Goal: Task Accomplishment & Management: Complete application form

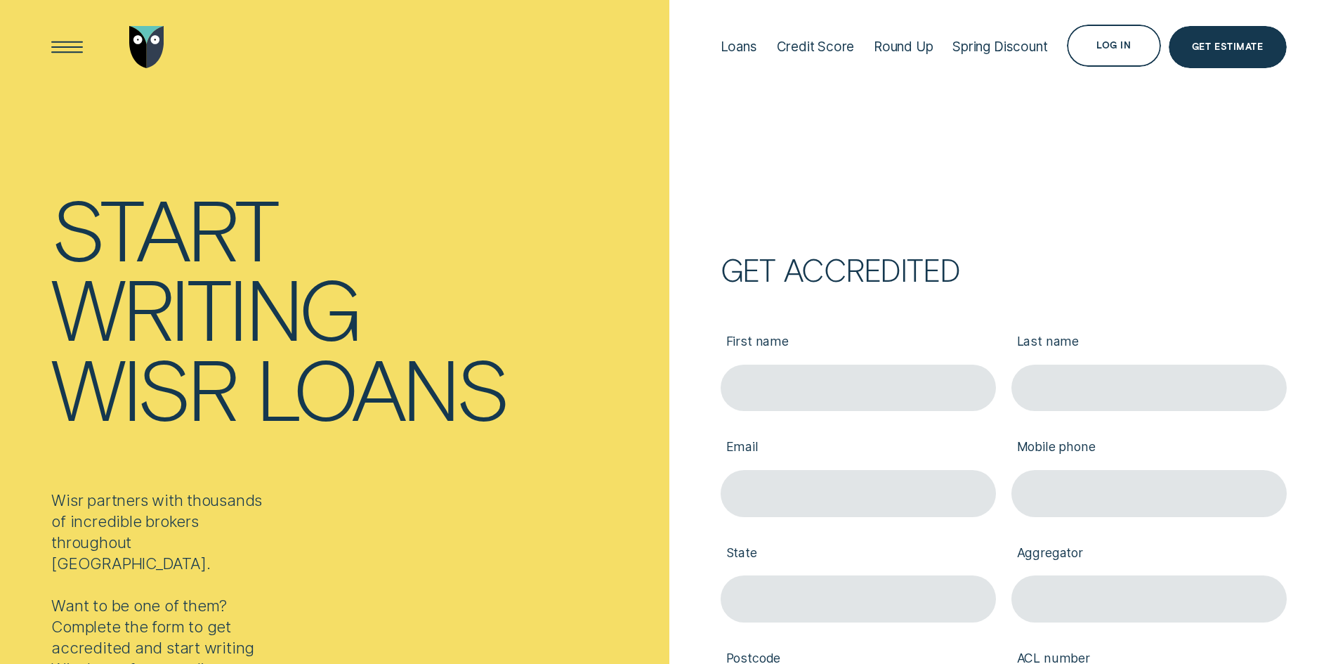
click at [791, 389] on input "First name" at bounding box center [858, 388] width 275 height 47
type input "Sindhu"
click at [1148, 384] on input "Last name" at bounding box center [1149, 388] width 275 height 47
type input "Raj"
click at [884, 481] on input "Email" at bounding box center [858, 493] width 275 height 47
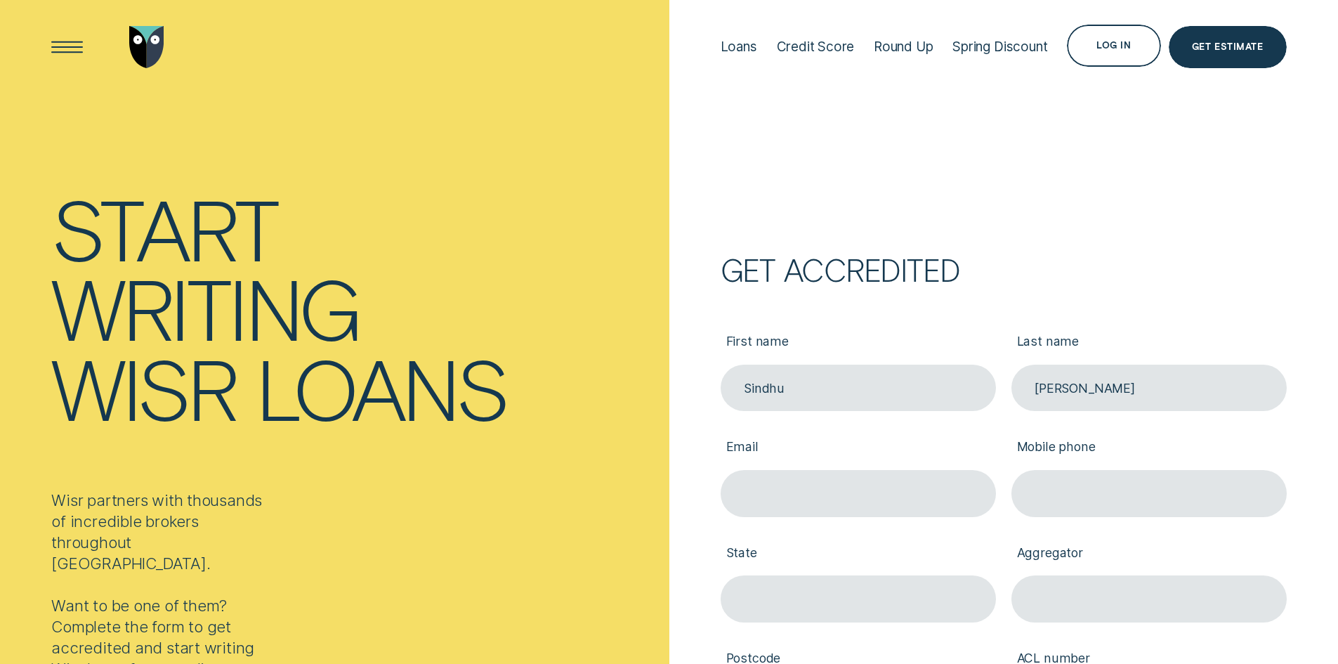
type input "sindhu@mortgageip.com.au"
click at [1076, 495] on input "Mobile phone" at bounding box center [1149, 493] width 275 height 47
type input "0470018441"
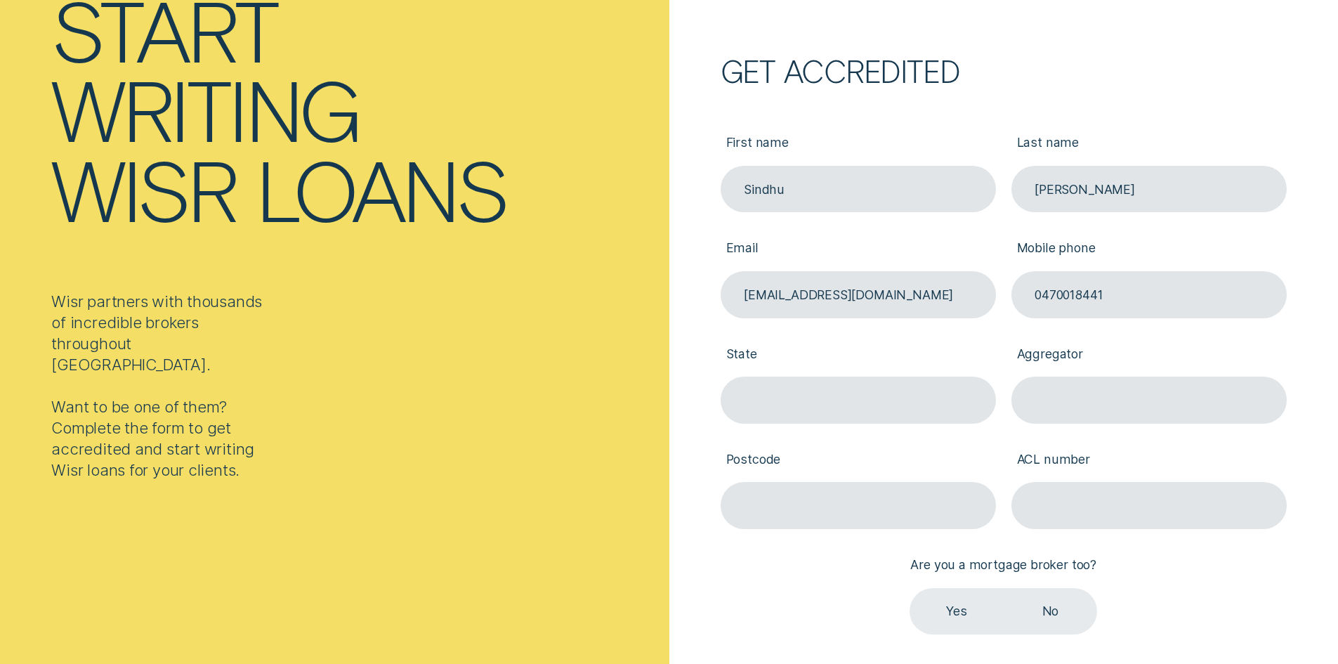
scroll to position [211, 0]
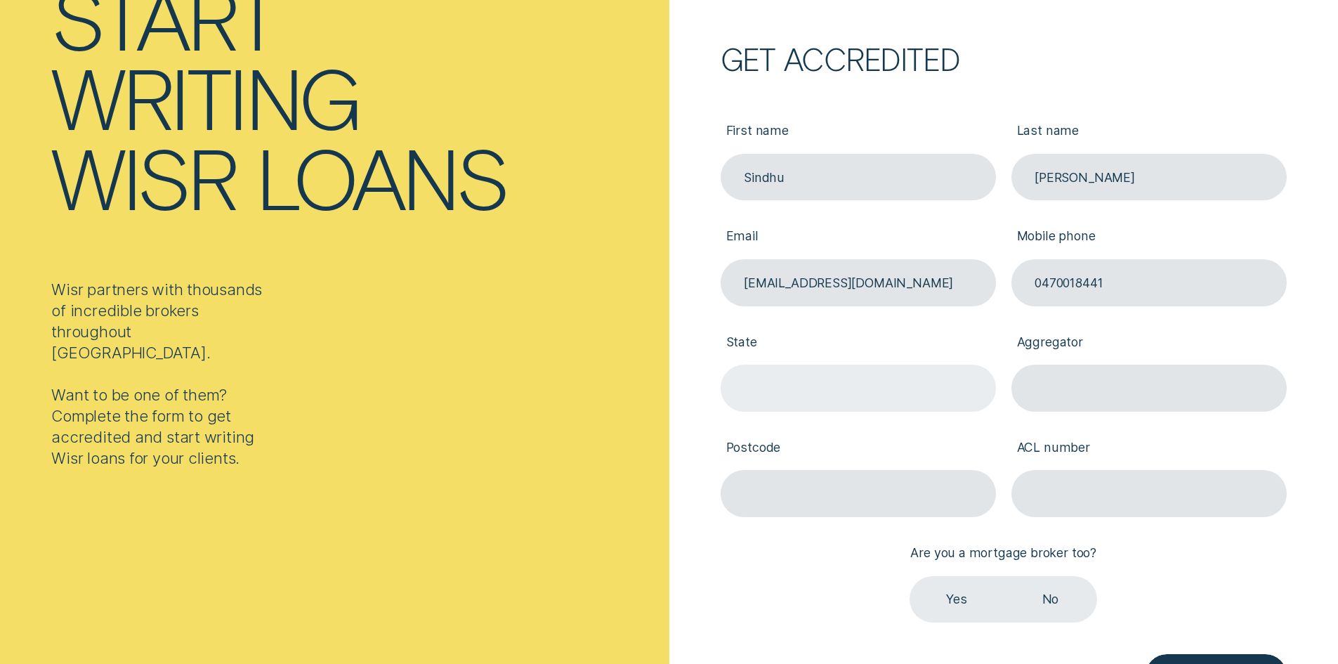
click at [842, 383] on input "State" at bounding box center [858, 388] width 275 height 47
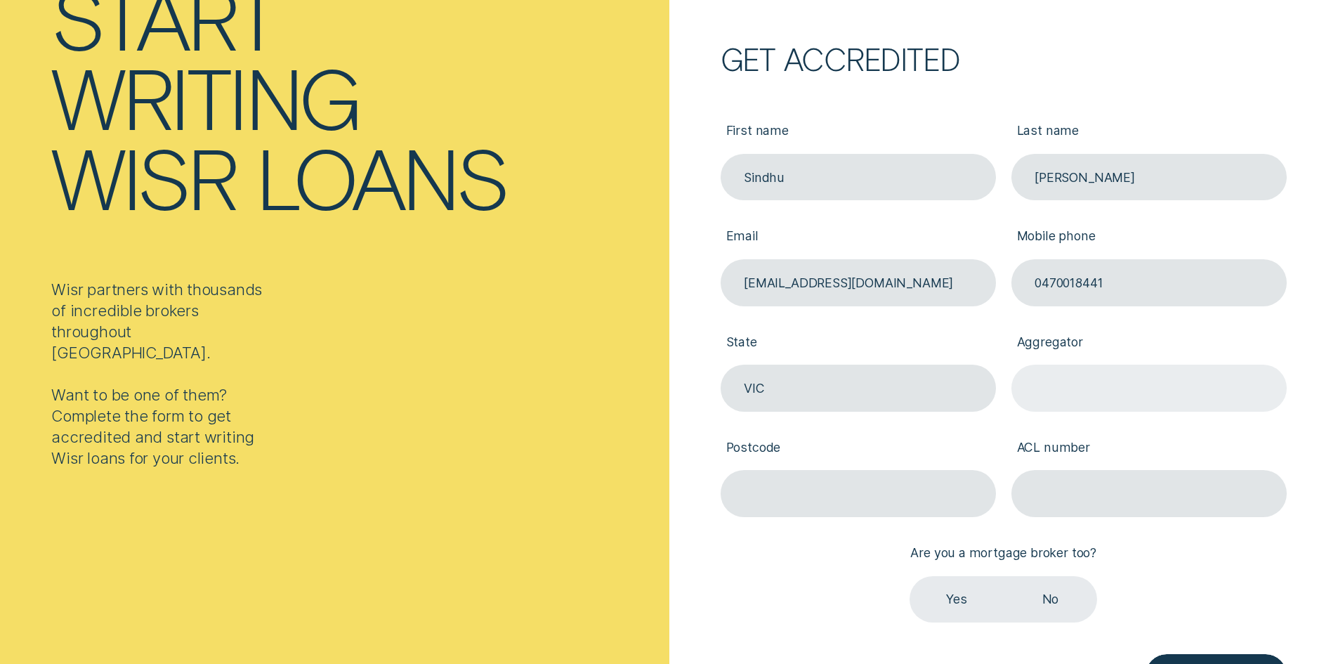
type input "VIC"
click at [1063, 385] on input "Aggregator" at bounding box center [1149, 388] width 275 height 47
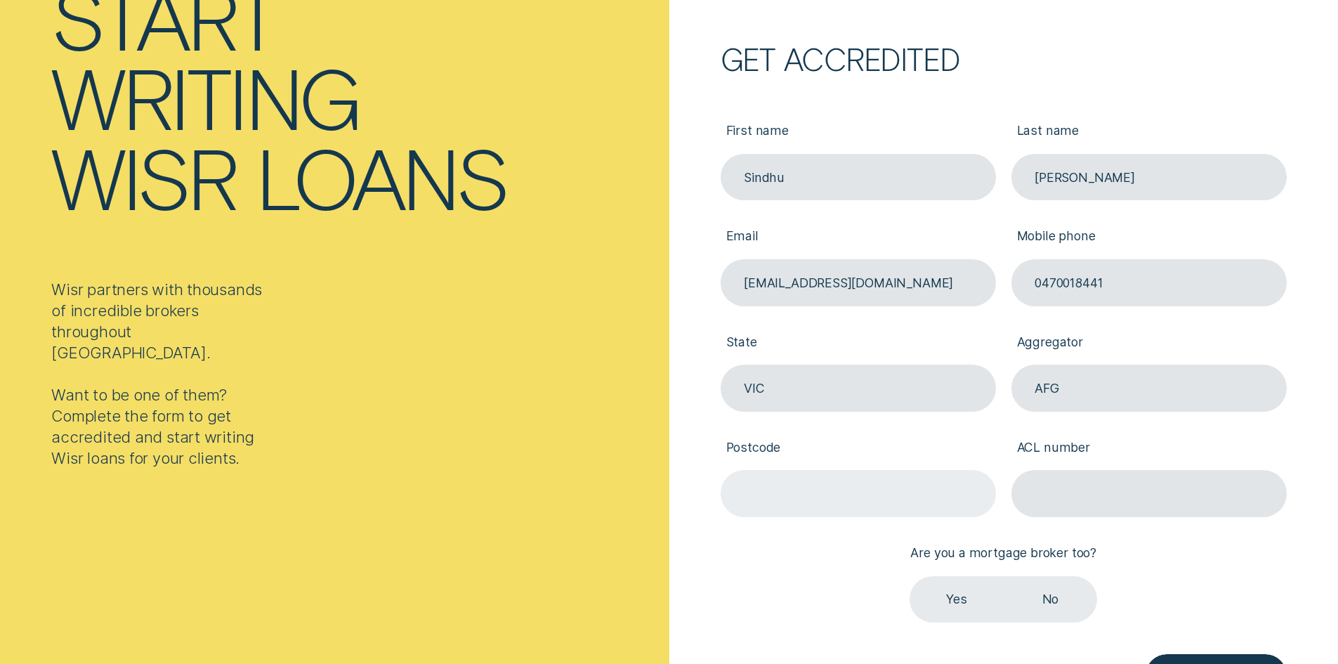
type input "AFG"
click at [910, 499] on input "Postcode" at bounding box center [858, 493] width 275 height 47
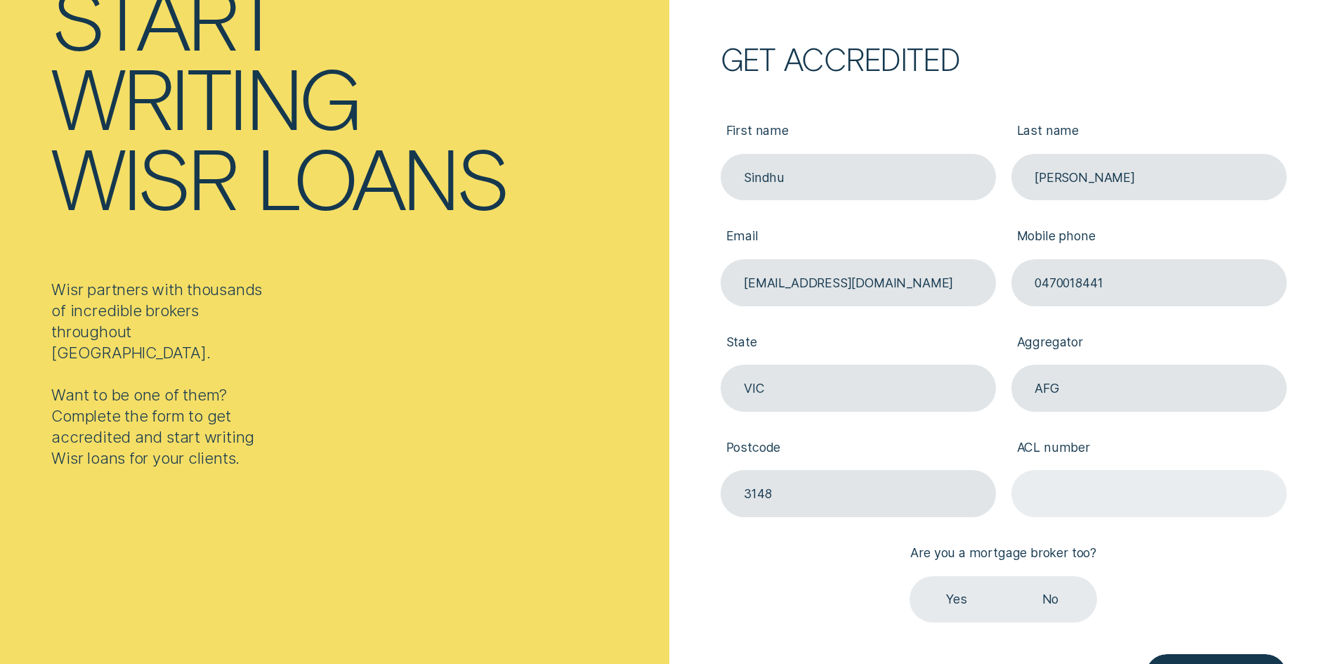
type input "3148"
click at [1059, 479] on input "ACL number" at bounding box center [1149, 493] width 275 height 47
click at [1151, 489] on input "ACL number" at bounding box center [1149, 493] width 275 height 47
paste input "389087"
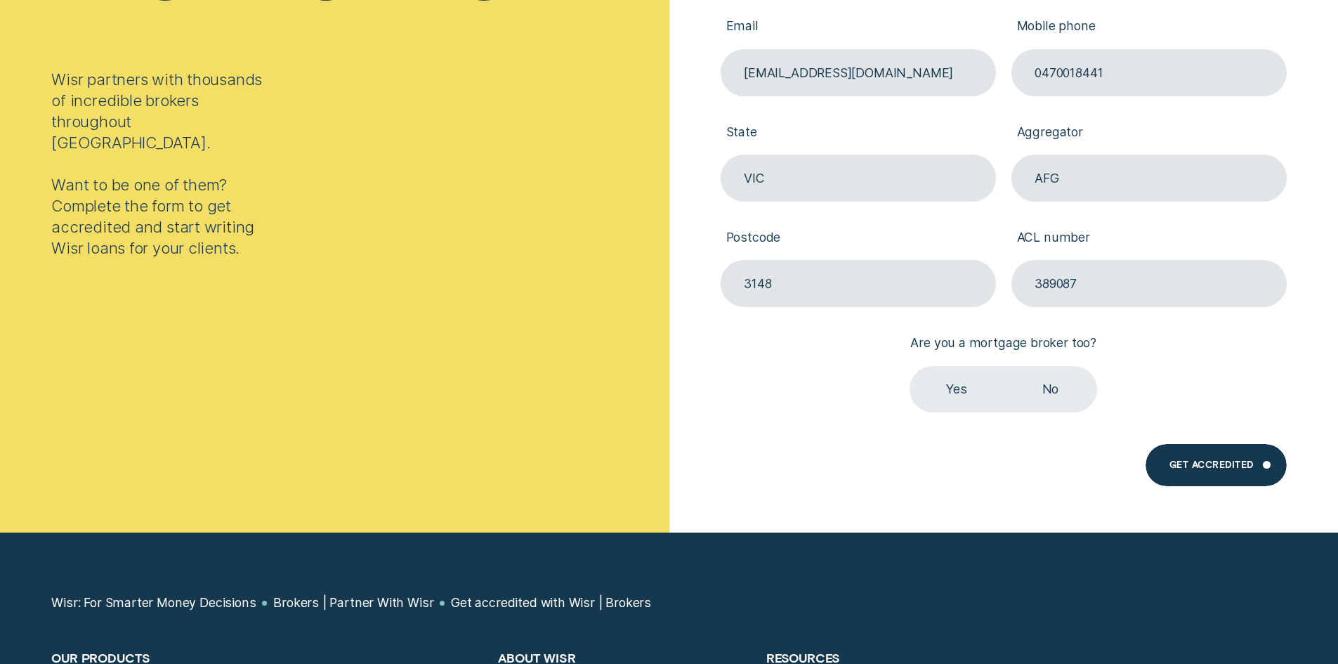
scroll to position [422, 0]
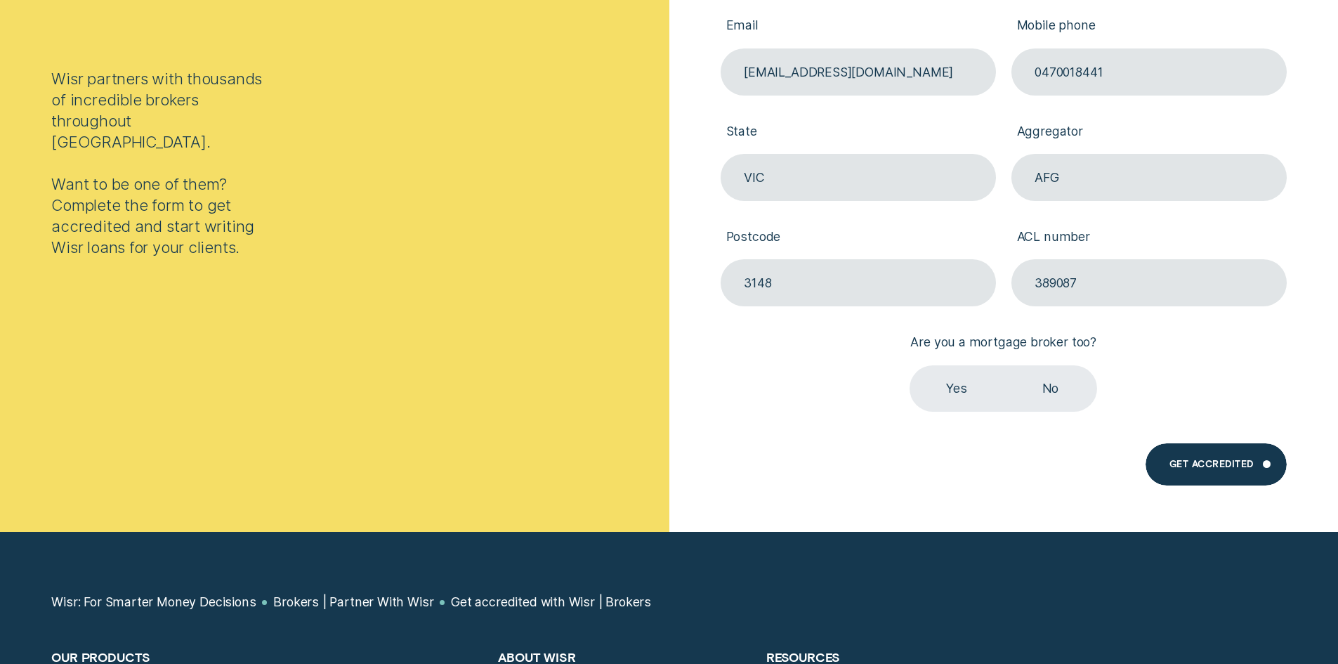
type input "389087"
click at [952, 383] on label "Yes" at bounding box center [956, 388] width 93 height 47
click at [910, 365] on input "Yes" at bounding box center [910, 365] width 0 height 0
click at [1243, 462] on div "Get Accredited" at bounding box center [1212, 466] width 84 height 8
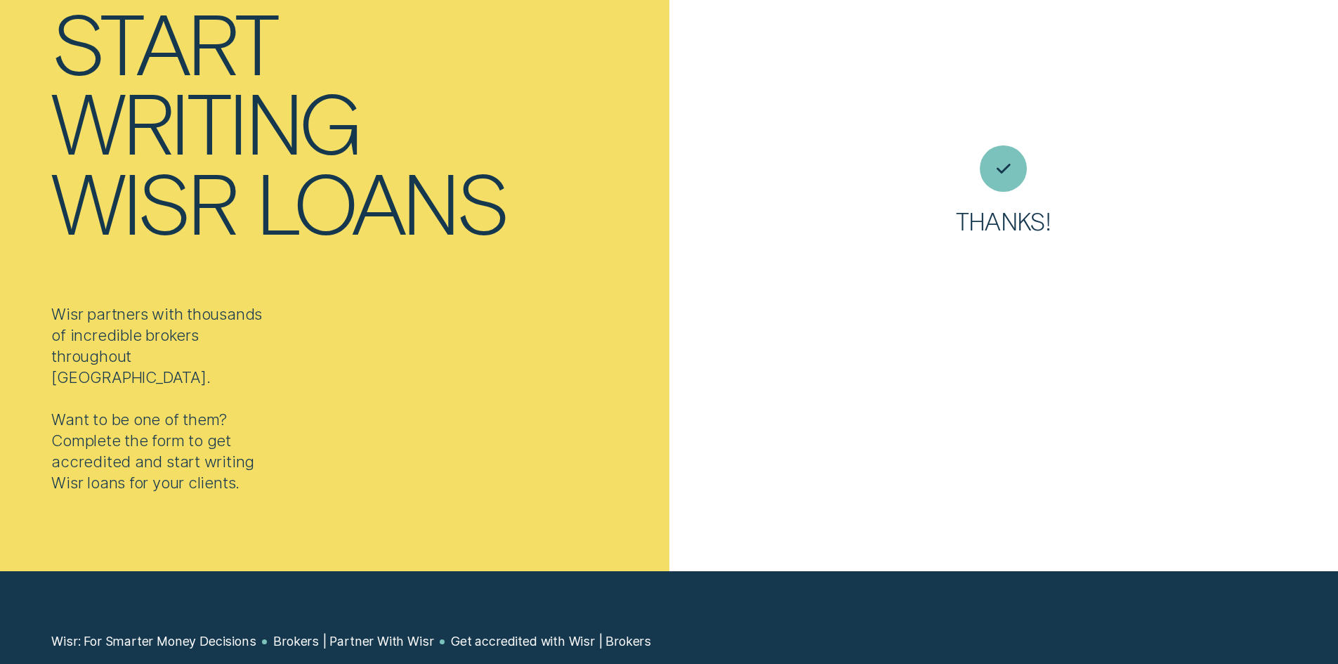
scroll to position [188, 0]
